Goal: Find specific page/section: Find specific page/section

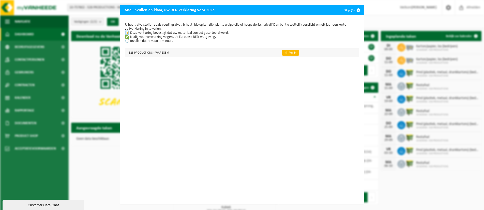
click at [293, 52] on link "👉 Vul in" at bounding box center [290, 53] width 17 height 6
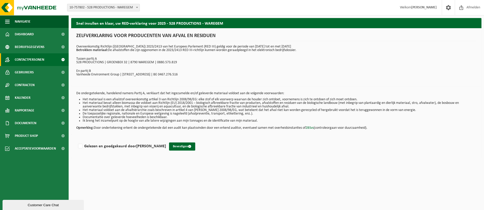
click at [24, 57] on span "Contactpersonen" at bounding box center [29, 59] width 29 height 13
